Goal: Task Accomplishment & Management: Manage account settings

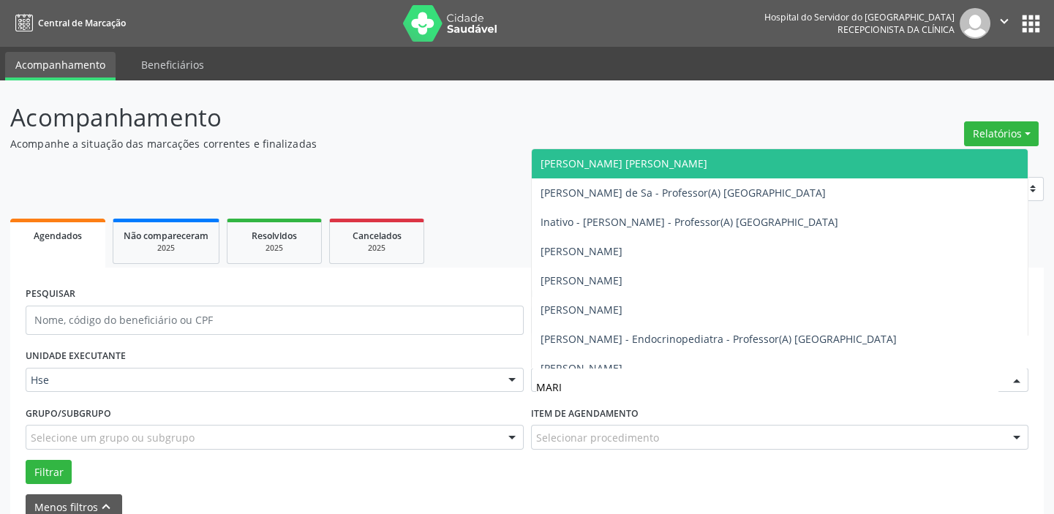
type input "[PERSON_NAME]"
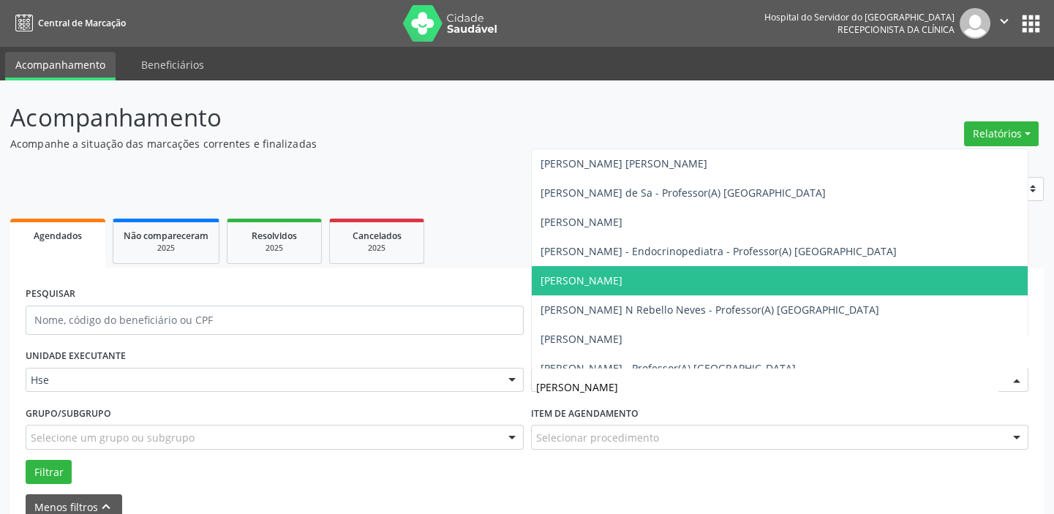
click at [564, 275] on span "[PERSON_NAME]" at bounding box center [582, 281] width 82 height 14
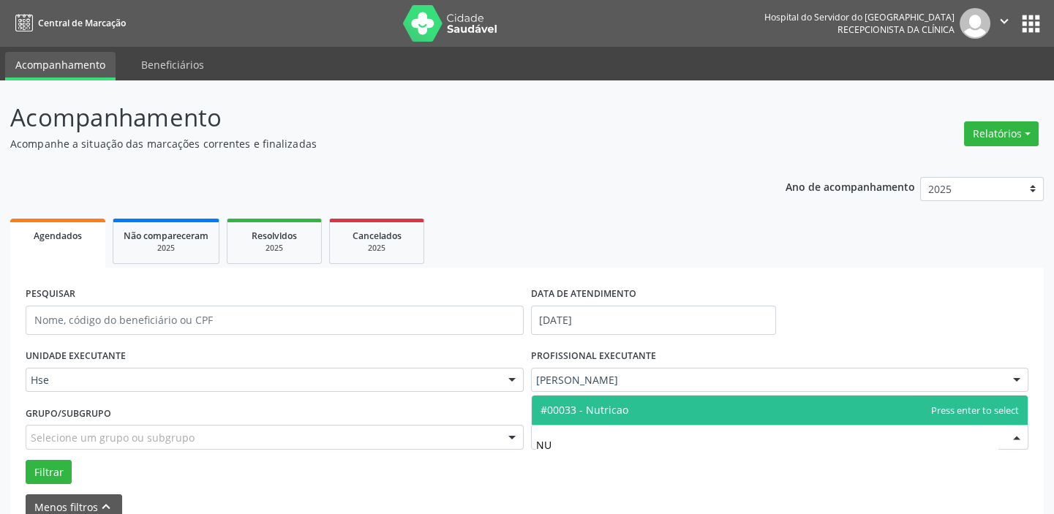
type input "NUT"
click at [607, 413] on span "#00033 - Nutricao" at bounding box center [585, 410] width 88 height 14
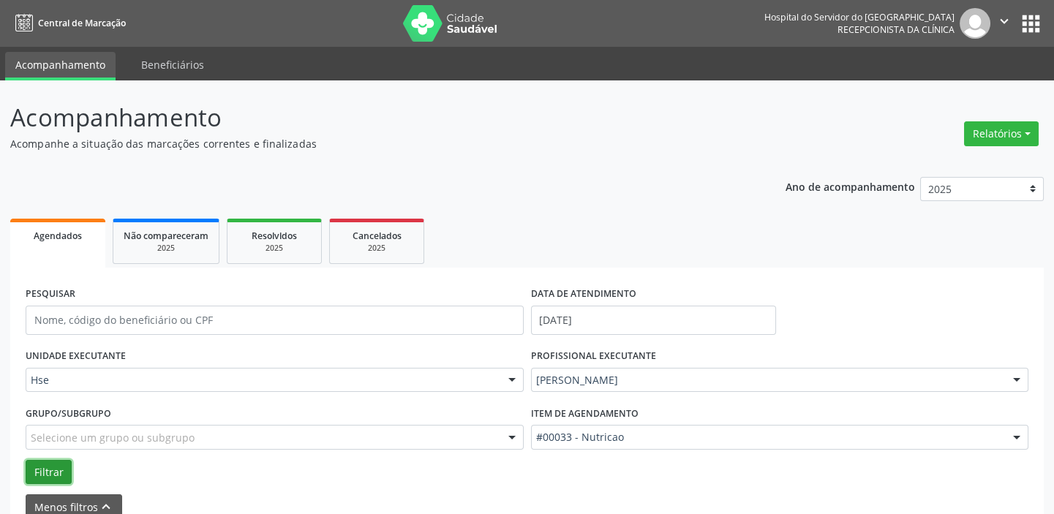
click at [53, 463] on button "Filtrar" at bounding box center [49, 472] width 46 height 25
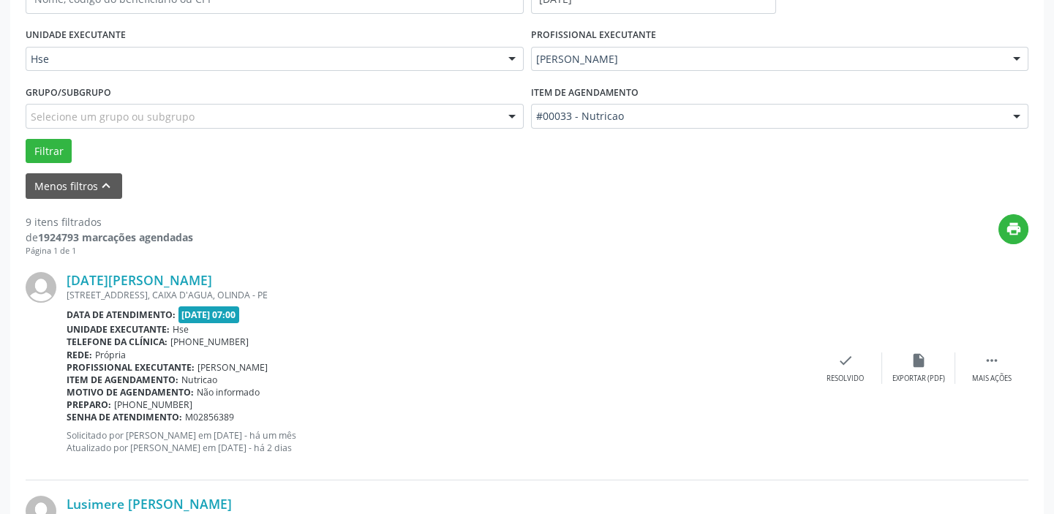
scroll to position [532, 0]
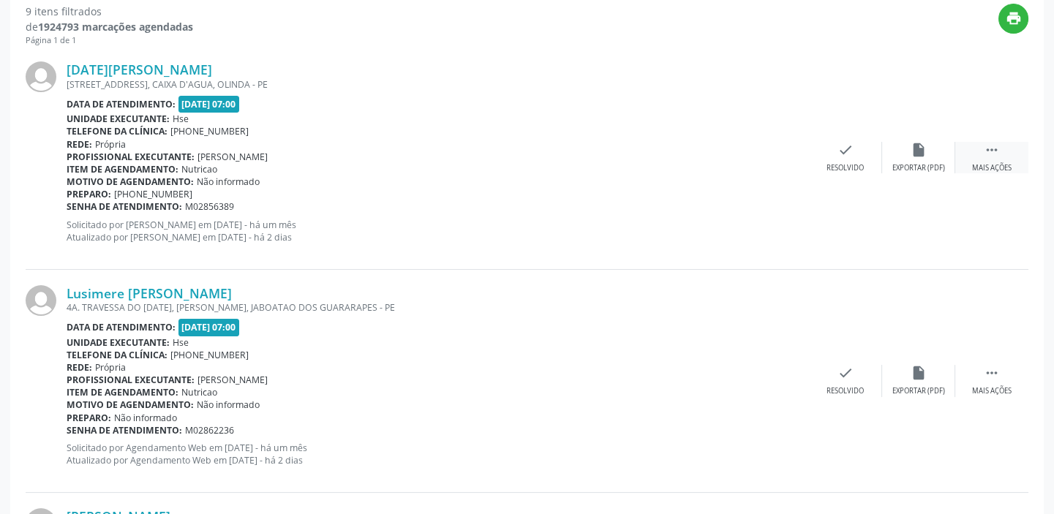
click at [982, 157] on div " Mais ações" at bounding box center [991, 157] width 73 height 31
click at [912, 165] on div "Não compareceu" at bounding box center [918, 168] width 62 height 10
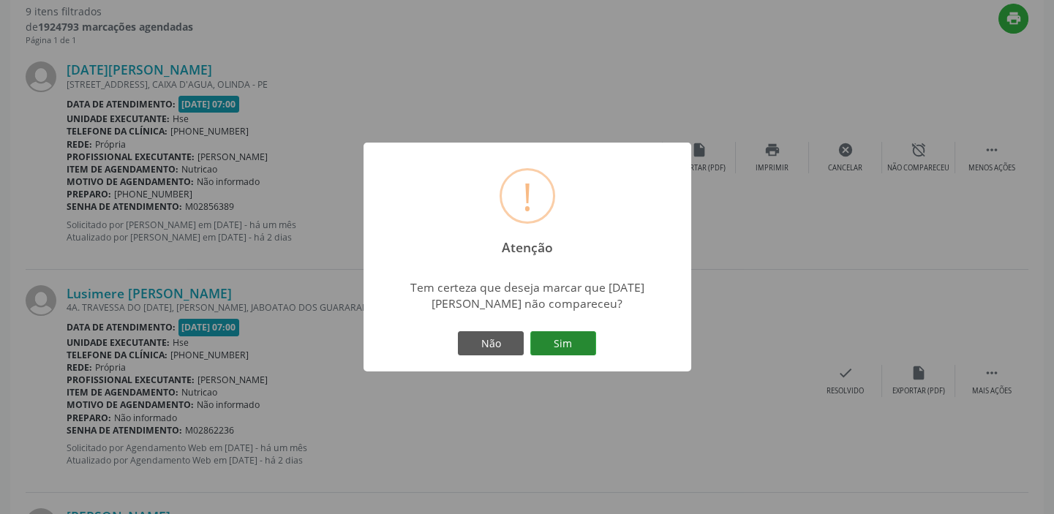
click at [549, 336] on button "Sim" at bounding box center [563, 343] width 66 height 25
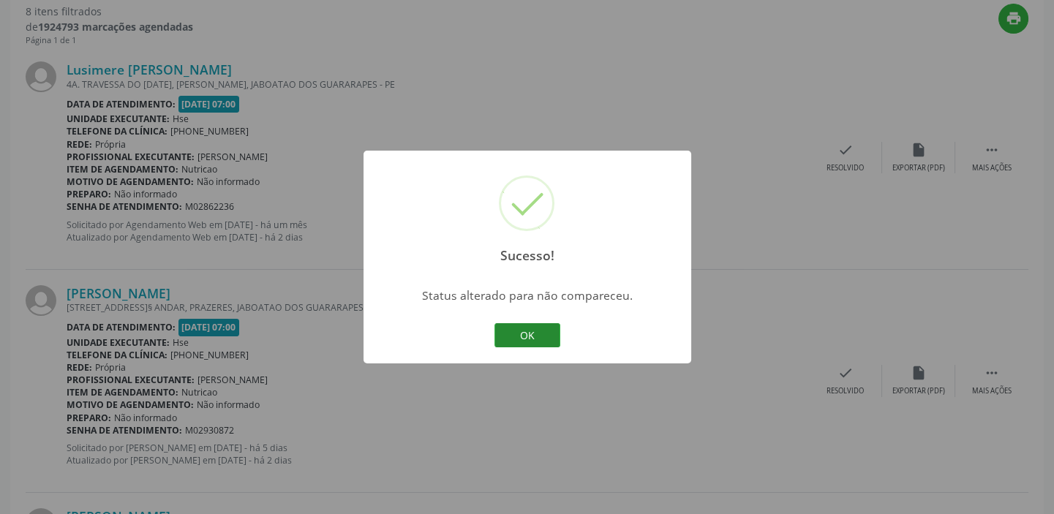
click at [531, 331] on button "OK" at bounding box center [527, 335] width 66 height 25
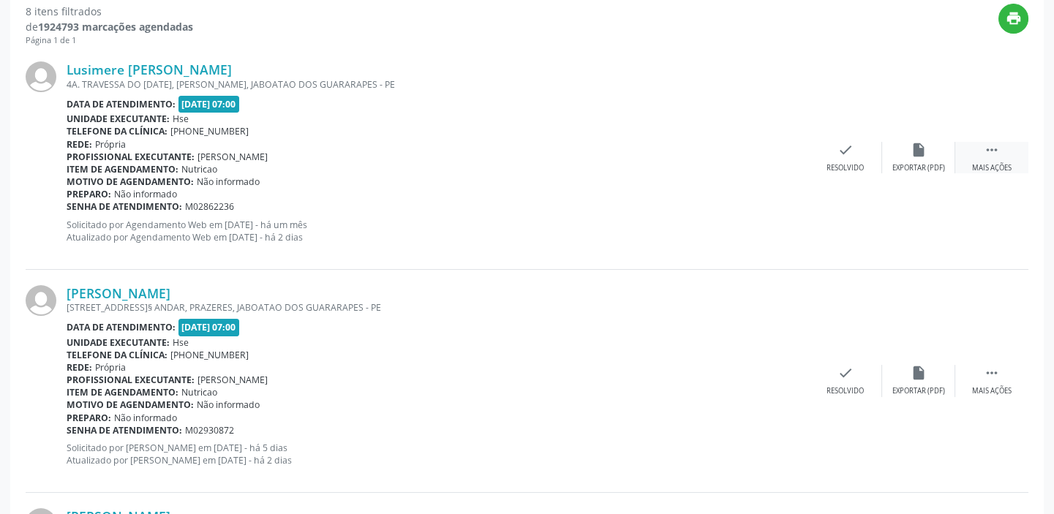
click at [979, 154] on div " Mais ações" at bounding box center [991, 157] width 73 height 31
click at [915, 156] on icon "alarm_off" at bounding box center [919, 150] width 16 height 16
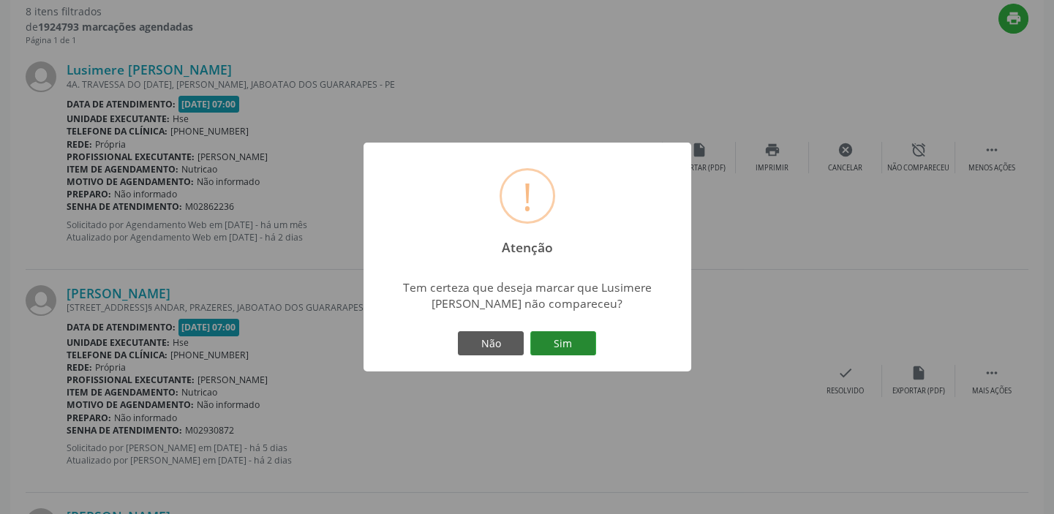
click at [592, 339] on button "Sim" at bounding box center [563, 343] width 66 height 25
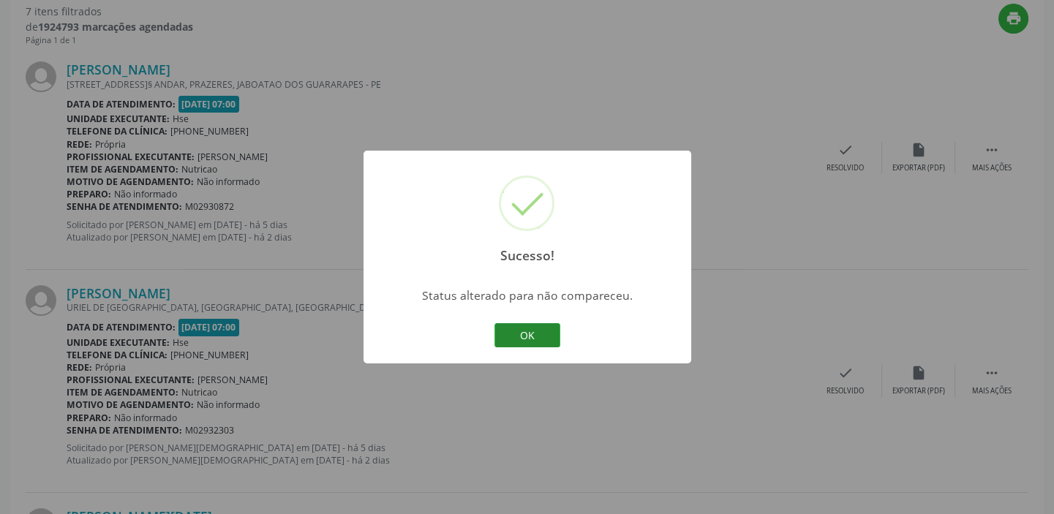
click at [519, 334] on button "OK" at bounding box center [527, 335] width 66 height 25
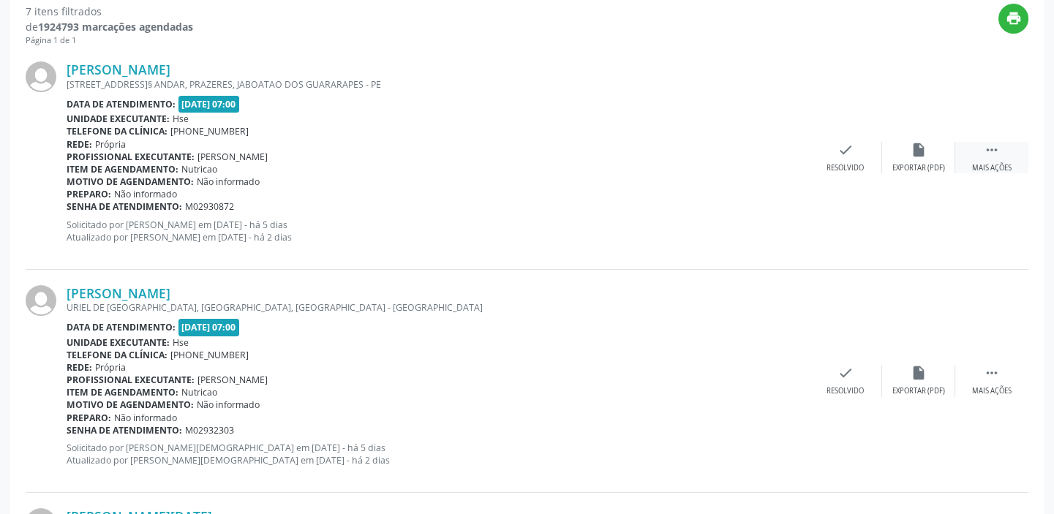
click at [992, 154] on icon "" at bounding box center [992, 150] width 16 height 16
click at [907, 158] on div "alarm_off Não compareceu" at bounding box center [918, 157] width 73 height 31
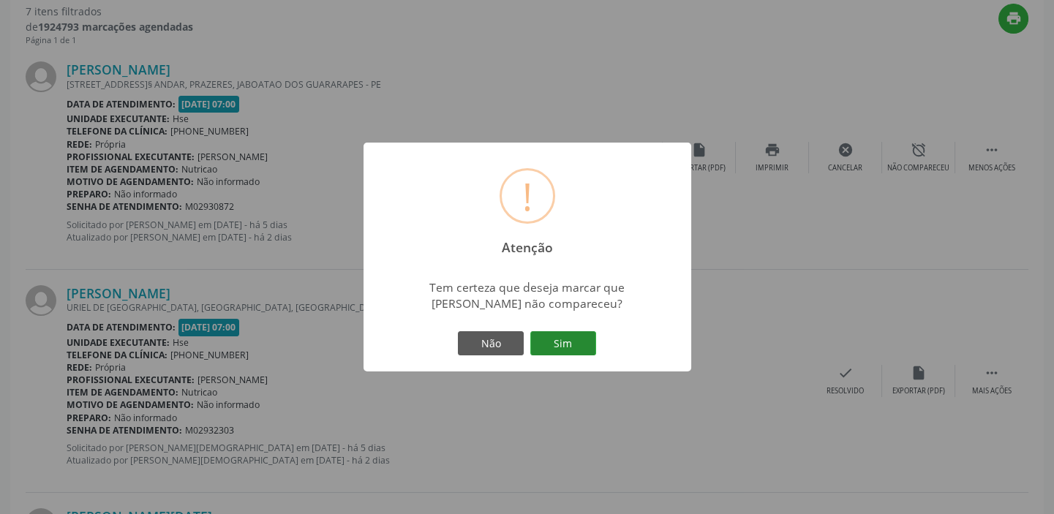
click at [568, 343] on button "Sim" at bounding box center [563, 343] width 66 height 25
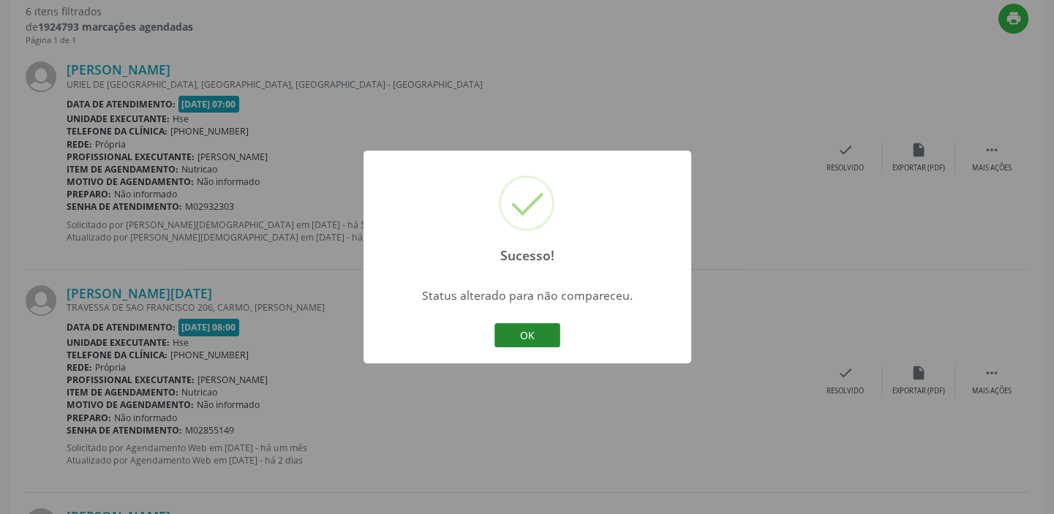
click at [534, 336] on button "OK" at bounding box center [527, 335] width 66 height 25
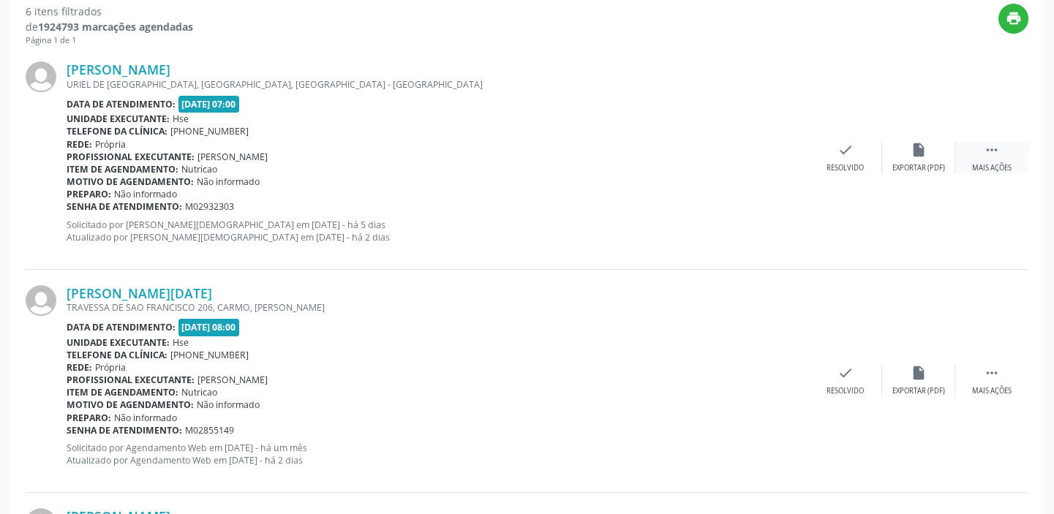
click at [985, 160] on div " Mais ações" at bounding box center [991, 157] width 73 height 31
click at [923, 163] on div "Não compareceu" at bounding box center [918, 168] width 62 height 10
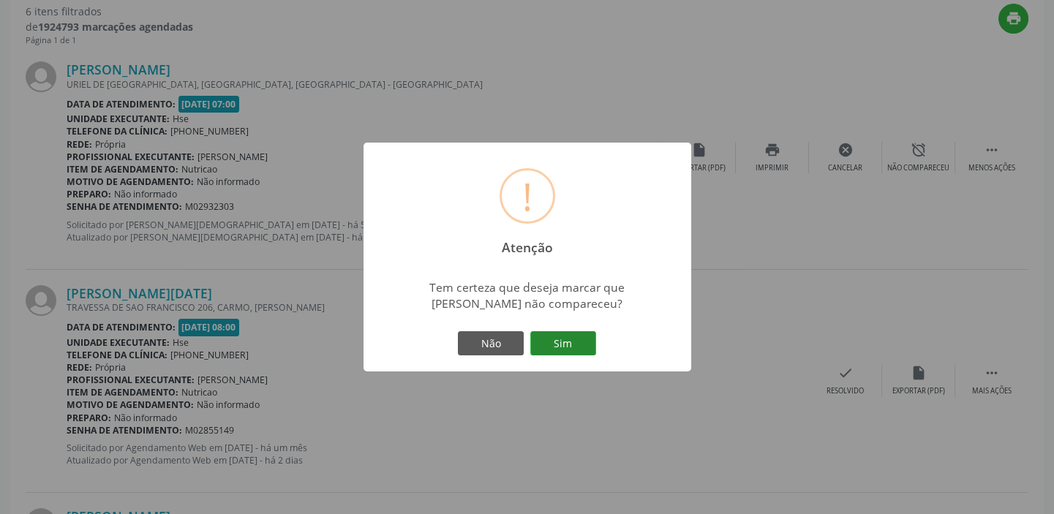
click at [573, 339] on button "Sim" at bounding box center [563, 343] width 66 height 25
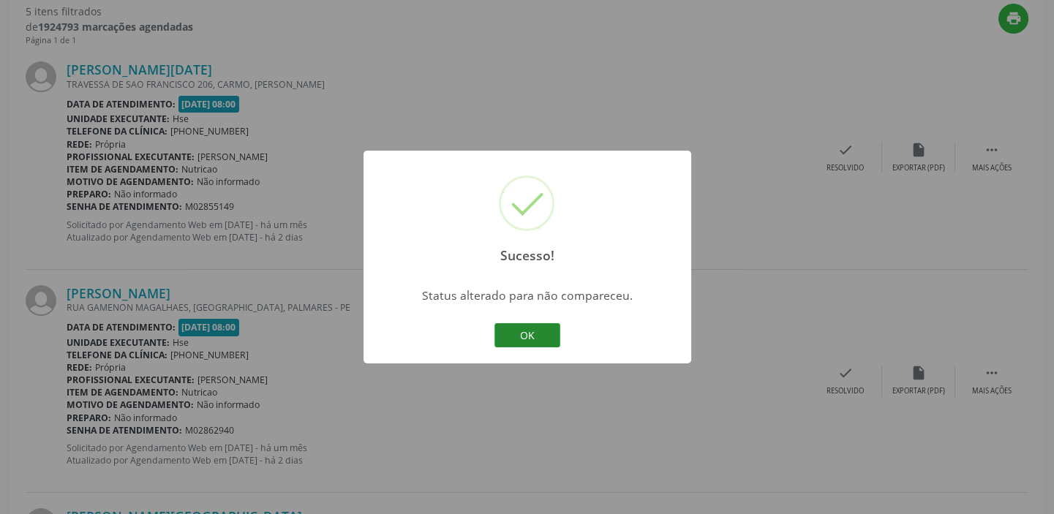
click at [541, 336] on button "OK" at bounding box center [527, 335] width 66 height 25
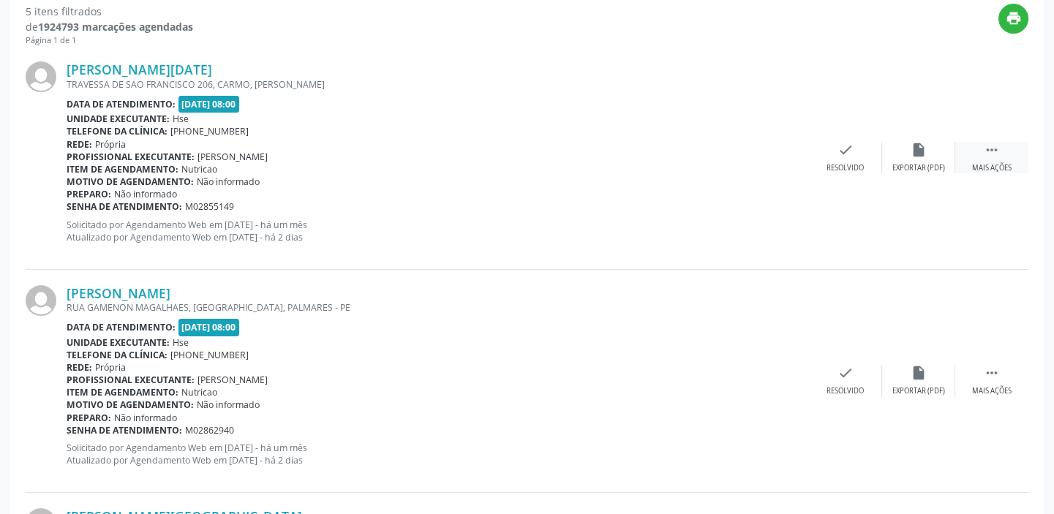
click at [983, 160] on div " Mais ações" at bounding box center [991, 157] width 73 height 31
click at [936, 154] on div "alarm_off Não compareceu" at bounding box center [918, 157] width 73 height 31
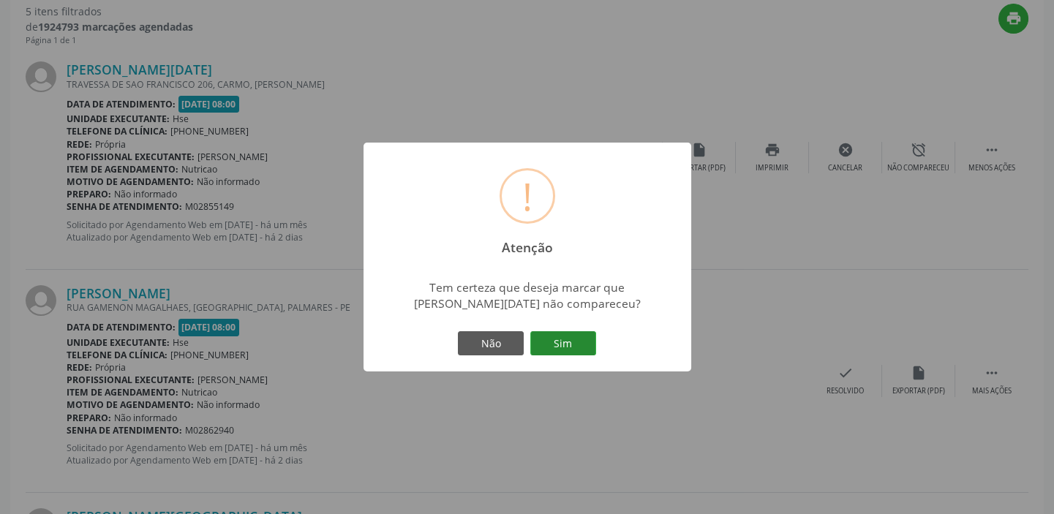
click at [556, 339] on button "Sim" at bounding box center [563, 343] width 66 height 25
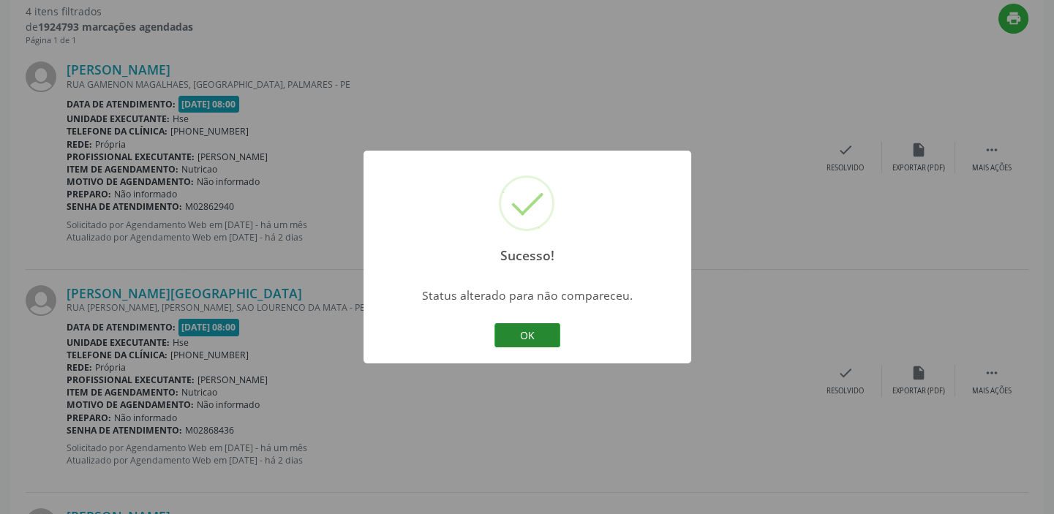
click at [548, 334] on button "OK" at bounding box center [527, 335] width 66 height 25
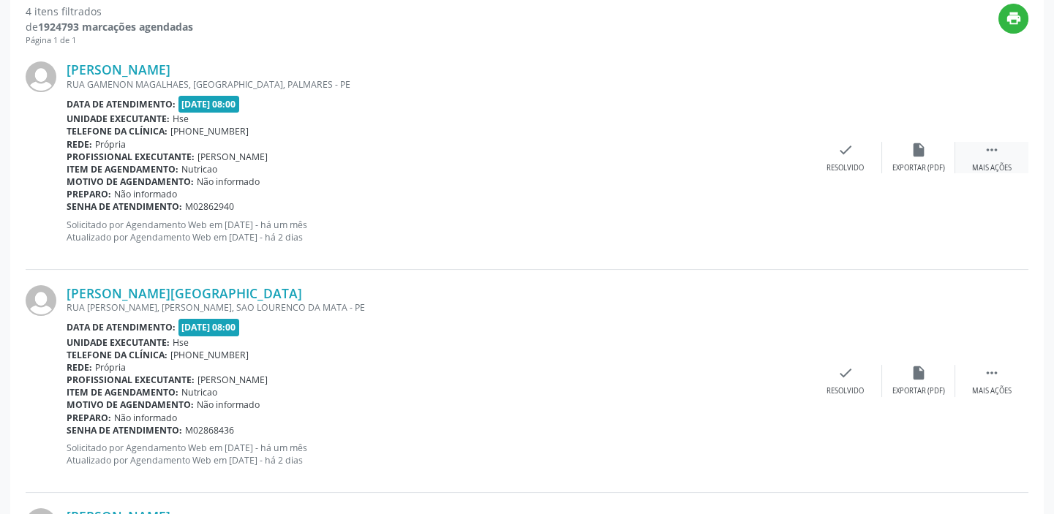
click at [997, 165] on div "Mais ações" at bounding box center [991, 168] width 39 height 10
click at [908, 154] on div "alarm_off Não compareceu" at bounding box center [918, 157] width 73 height 31
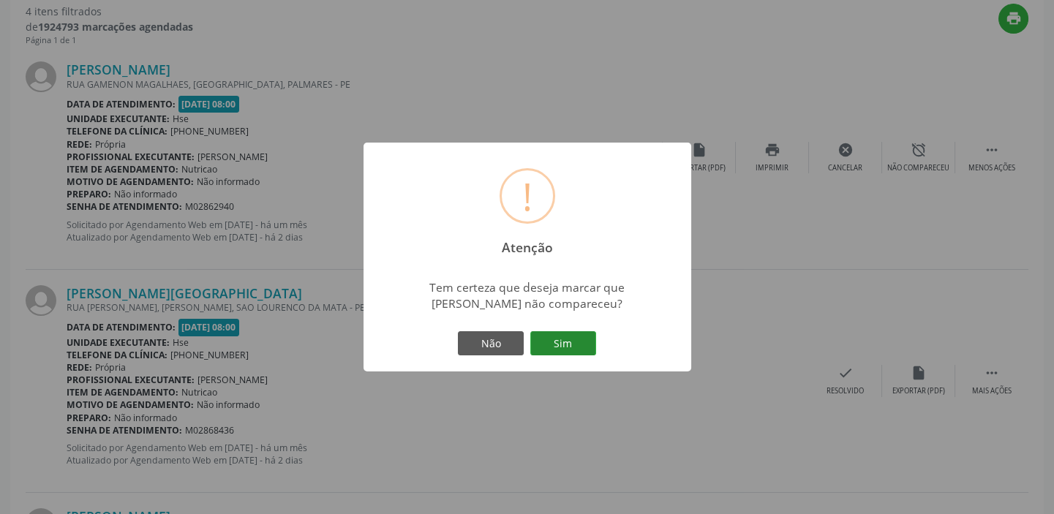
click at [565, 351] on button "Sim" at bounding box center [563, 343] width 66 height 25
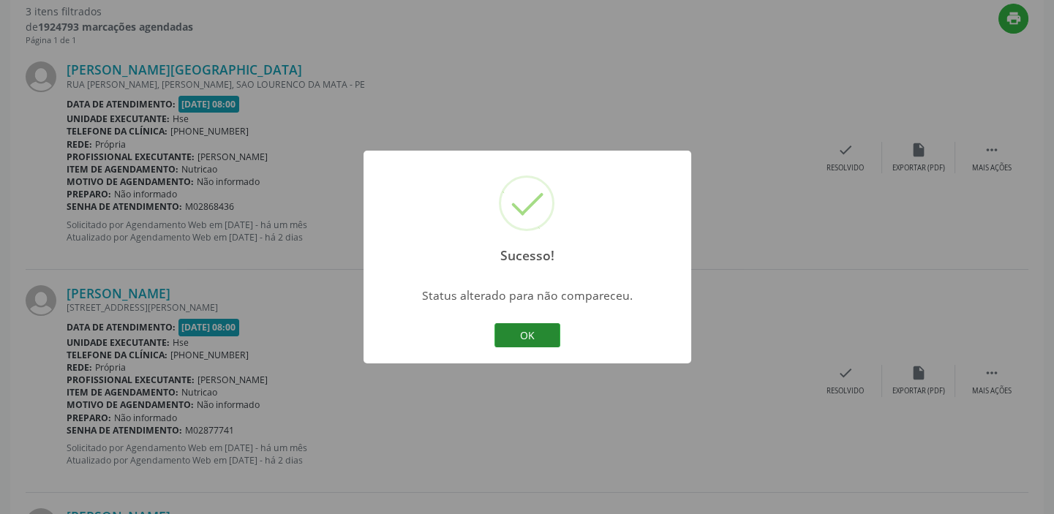
click at [532, 339] on button "OK" at bounding box center [527, 335] width 66 height 25
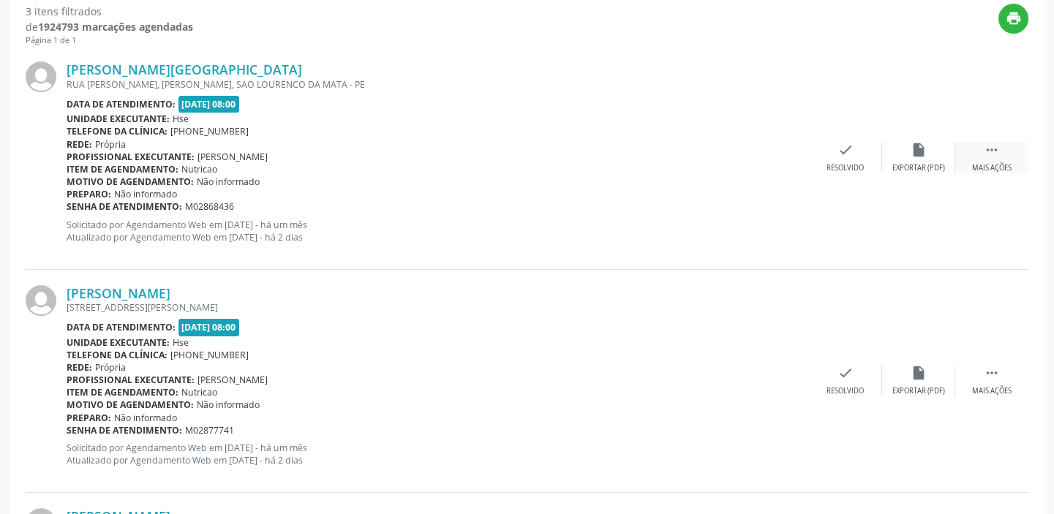
click at [995, 159] on div " Mais ações" at bounding box center [991, 157] width 73 height 31
click at [916, 171] on div "Não compareceu" at bounding box center [918, 168] width 62 height 10
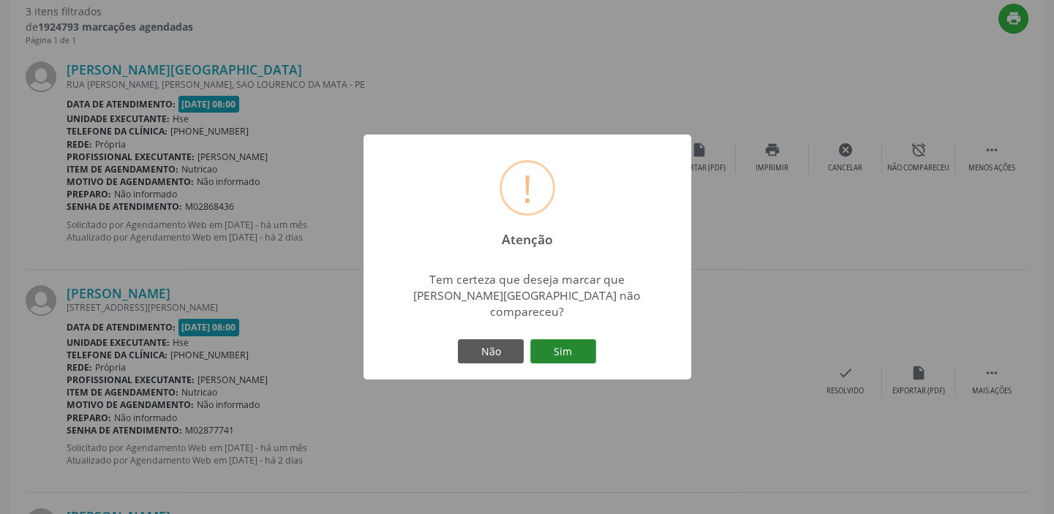
click at [562, 349] on button "Sim" at bounding box center [563, 351] width 66 height 25
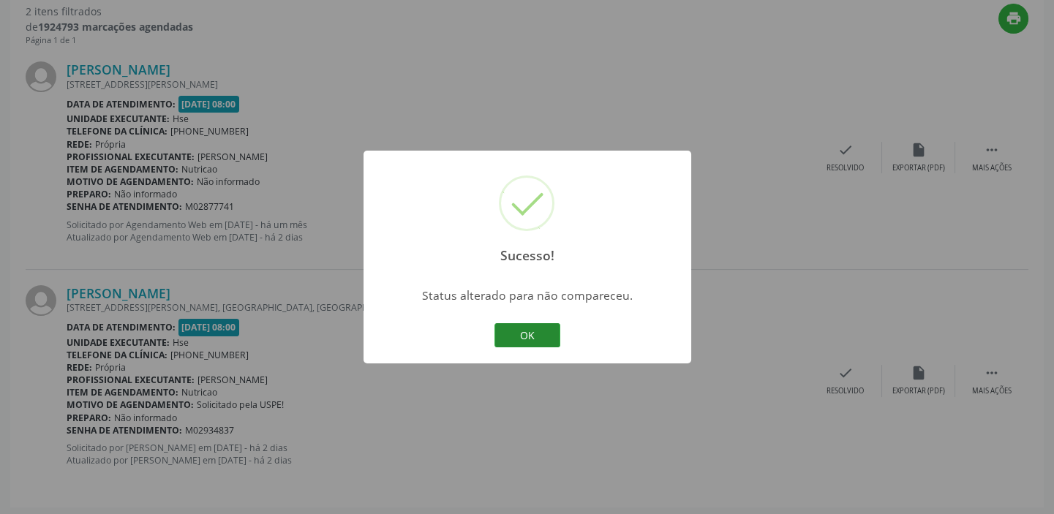
click at [545, 340] on button "OK" at bounding box center [527, 335] width 66 height 25
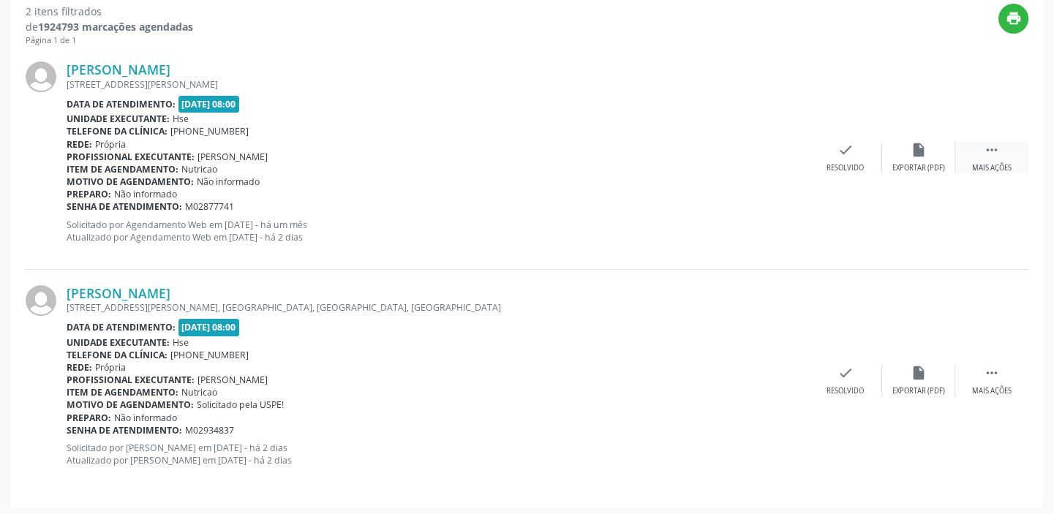
click at [995, 163] on div "Mais ações" at bounding box center [991, 168] width 39 height 10
click at [911, 157] on icon "alarm_off" at bounding box center [919, 150] width 16 height 16
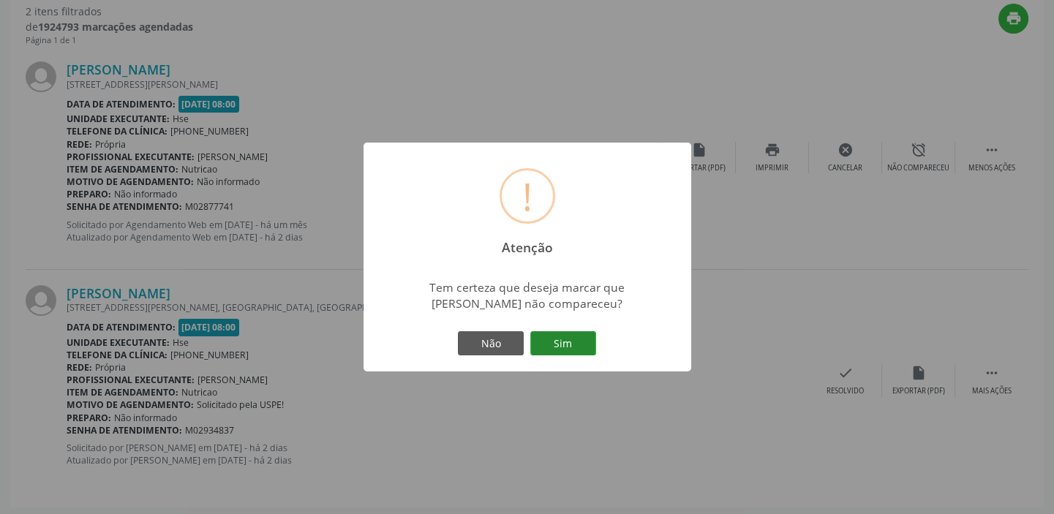
click at [549, 336] on button "Sim" at bounding box center [563, 343] width 66 height 25
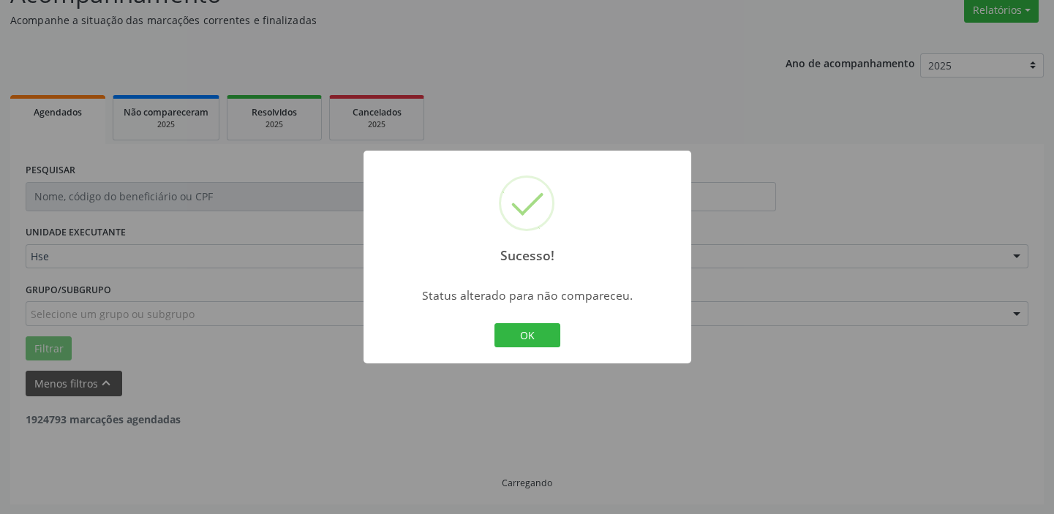
scroll to position [312, 0]
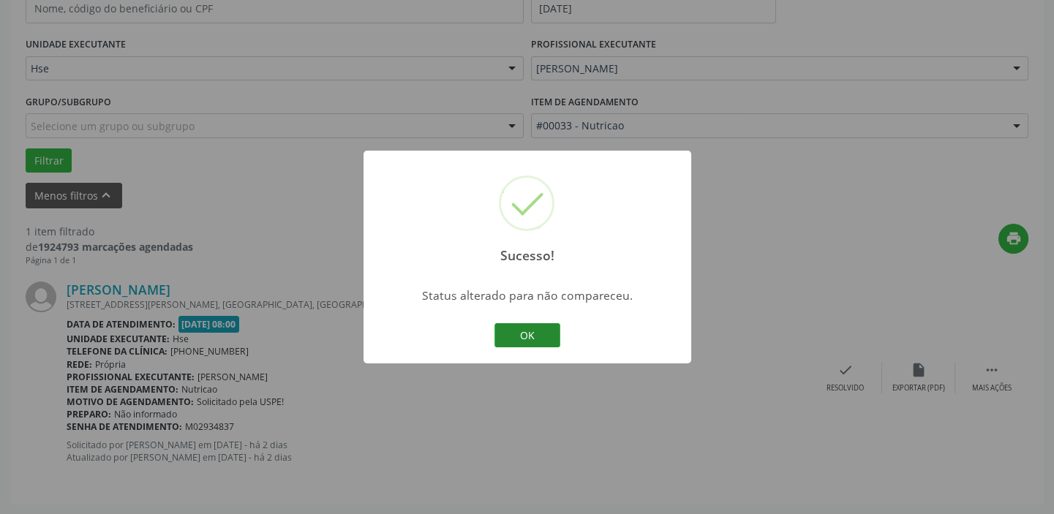
click at [538, 336] on button "OK" at bounding box center [527, 335] width 66 height 25
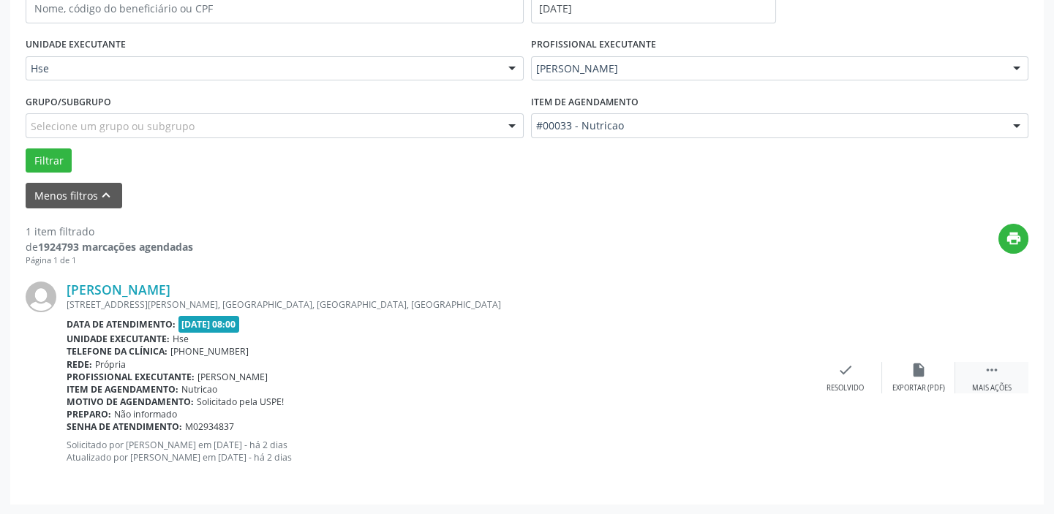
click at [1001, 388] on div "Mais ações" at bounding box center [991, 388] width 39 height 10
click at [911, 385] on div "Não compareceu" at bounding box center [918, 388] width 62 height 10
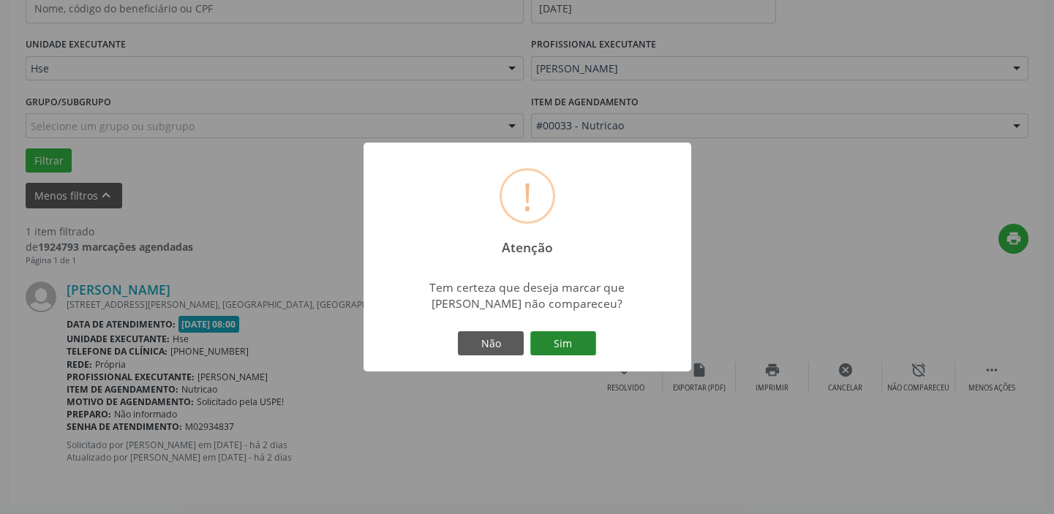
click at [571, 343] on button "Sim" at bounding box center [563, 343] width 66 height 25
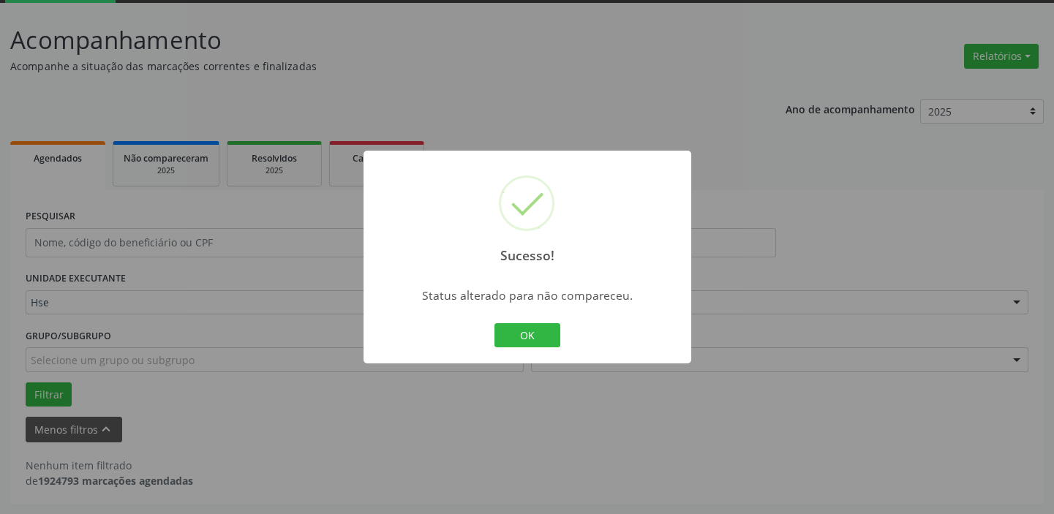
scroll to position [76, 0]
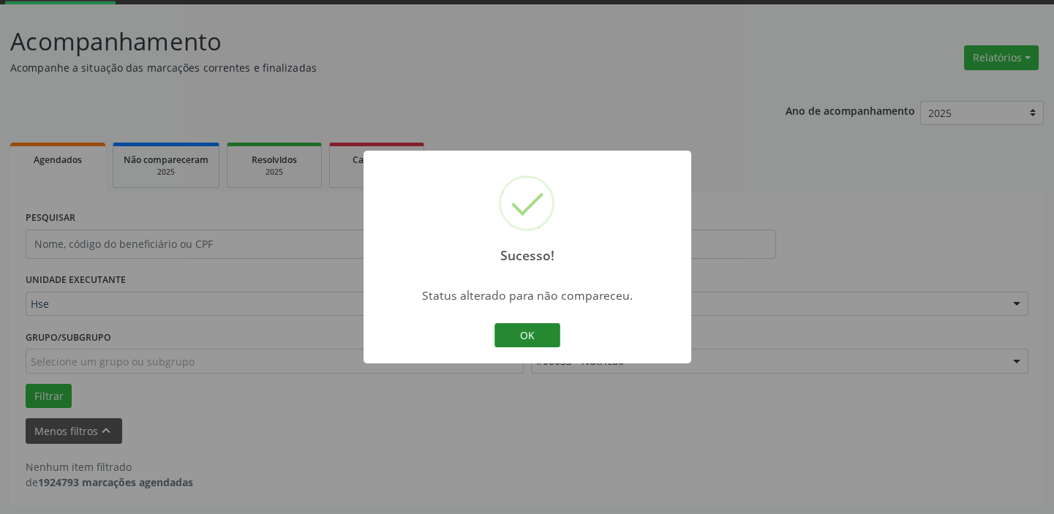
click at [532, 336] on button "OK" at bounding box center [527, 335] width 66 height 25
